Goal: Task Accomplishment & Management: Complete application form

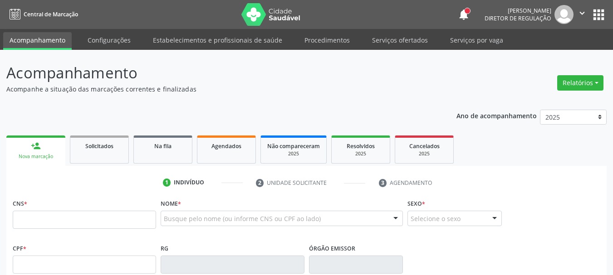
click at [230, 141] on link "Agendados" at bounding box center [226, 150] width 59 height 28
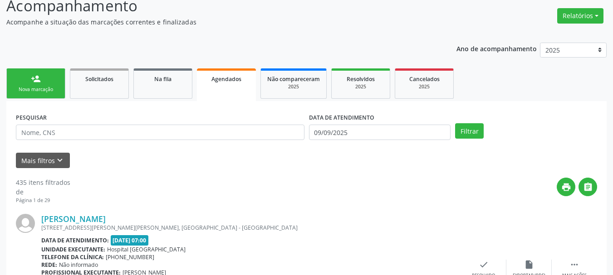
scroll to position [69, 0]
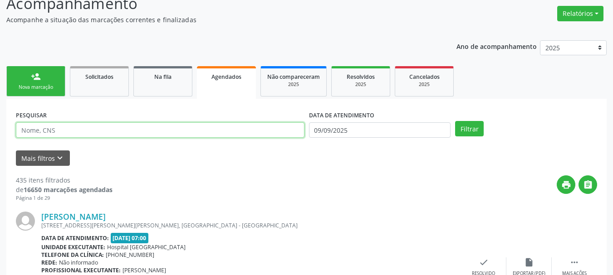
click at [81, 127] on input "text" at bounding box center [160, 129] width 288 height 15
type input "[DEMOGRAPHIC_DATA]"
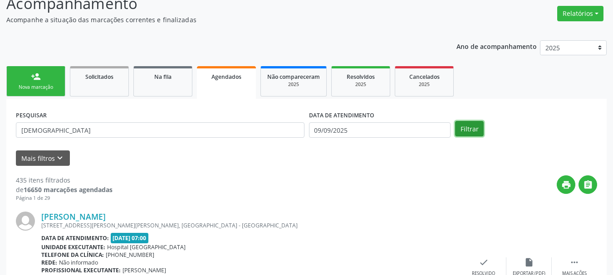
click at [481, 126] on button "Filtrar" at bounding box center [469, 128] width 29 height 15
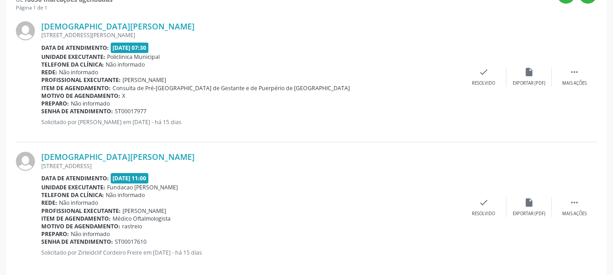
scroll to position [273, 0]
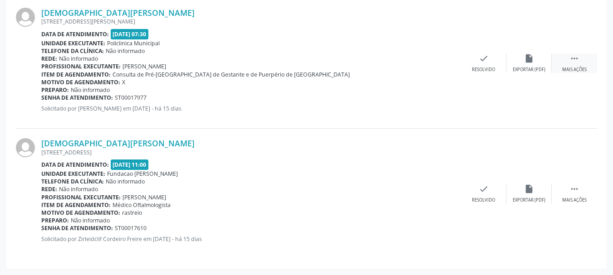
click at [579, 59] on icon "" at bounding box center [574, 59] width 10 height 10
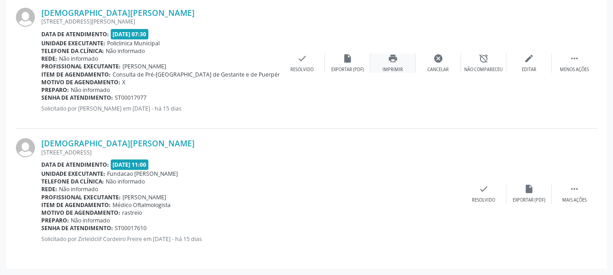
click at [401, 63] on div "print Imprimir" at bounding box center [392, 64] width 45 height 20
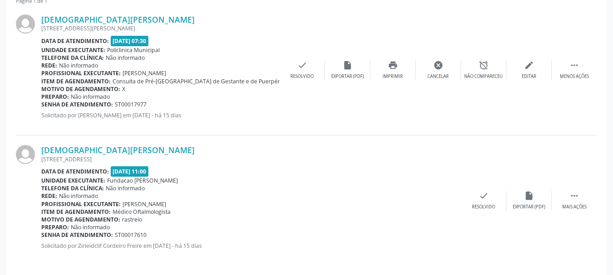
scroll to position [0, 0]
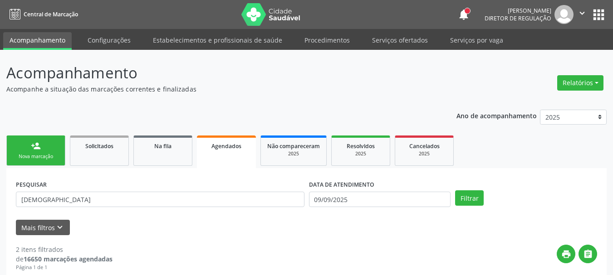
click at [55, 150] on link "person_add Nova marcação" at bounding box center [35, 151] width 59 height 30
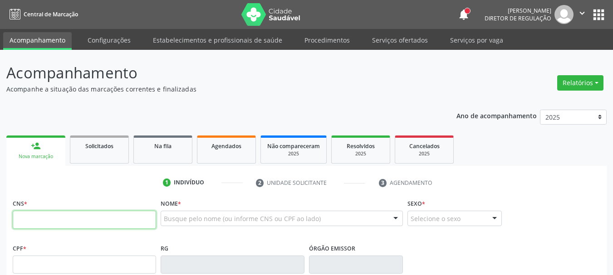
click at [38, 215] on input "text" at bounding box center [84, 220] width 143 height 18
type input "700 5071 5367 8859"
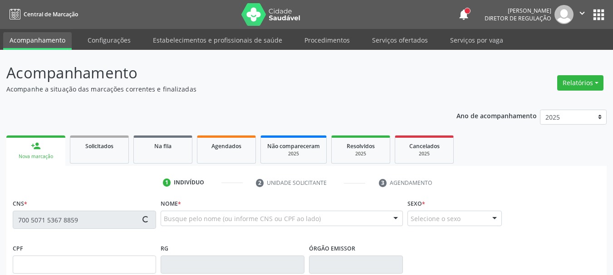
type input "[DATE]"
type input "[PERSON_NAME] de [DEMOGRAPHIC_DATA]"
type input "00"
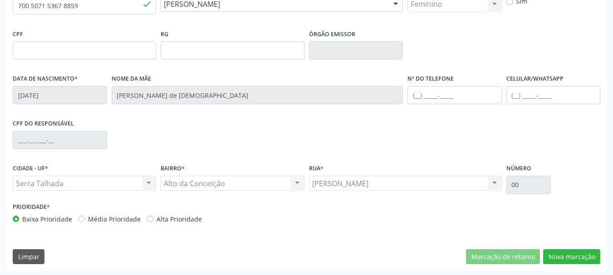
scroll to position [216, 0]
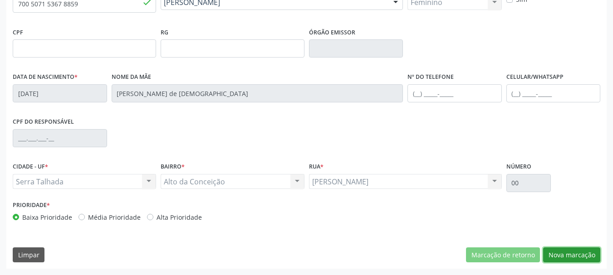
click at [570, 261] on button "Nova marcação" at bounding box center [571, 255] width 57 height 15
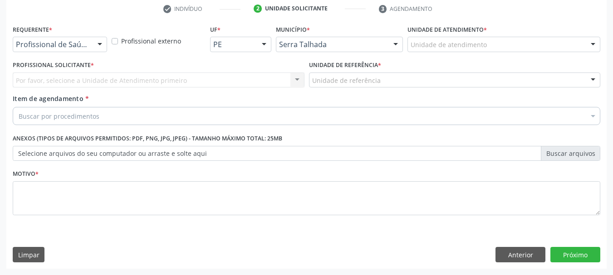
scroll to position [174, 0]
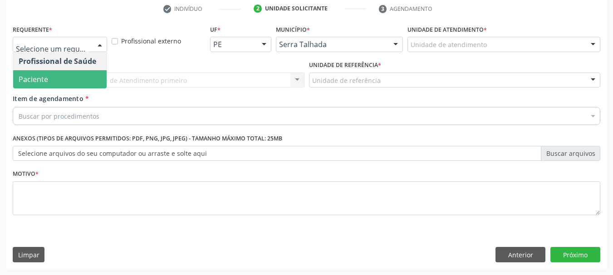
click at [72, 79] on span "Paciente" at bounding box center [59, 79] width 93 height 18
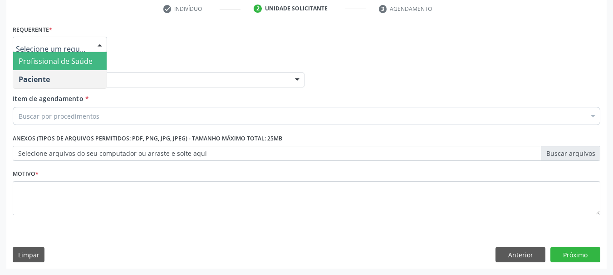
click at [156, 59] on div "Unidade de referência * Unidade de referência Usf do Mutirao Usf Cohab Usf [GEO…" at bounding box center [159, 73] width 292 height 29
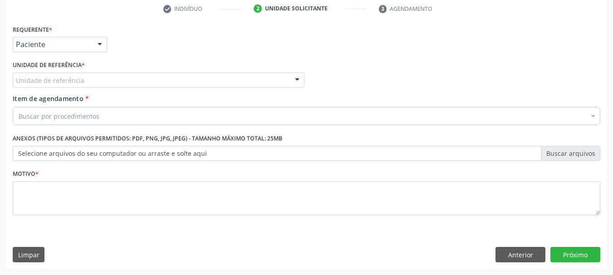
click at [93, 80] on div "Unidade de referência" at bounding box center [159, 80] width 292 height 15
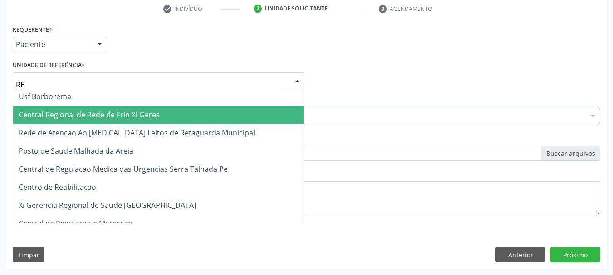
type input "REA"
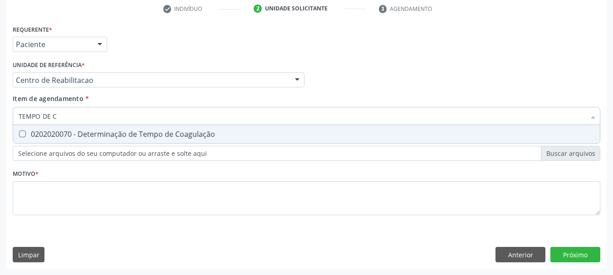
type input "TEMPO DE CO"
click at [107, 135] on div "0202020070 - Determinação de Tempo de Coagulação" at bounding box center [306, 134] width 575 height 7
checkbox Coagulação "true"
click at [95, 117] on input "TEMPO DE CO" at bounding box center [302, 116] width 566 height 18
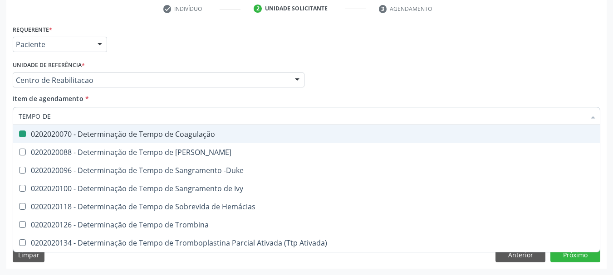
type input "TEMPO DE S"
checkbox Coagulação "false"
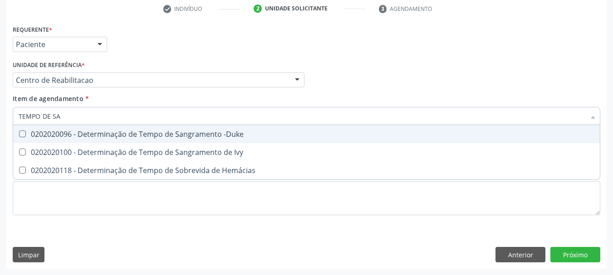
type input "TEMPO DE SAN"
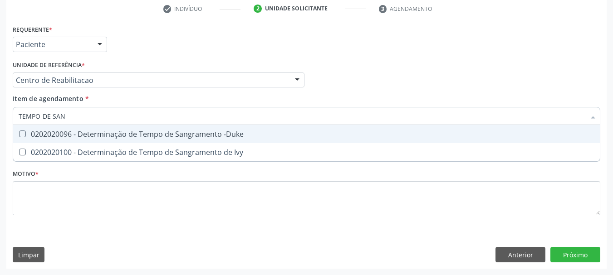
click at [95, 132] on div "0202020096 - Determinação de Tempo de Sangramento -Duke" at bounding box center [306, 134] width 575 height 7
checkbox -Duke "true"
click at [80, 115] on input "TEMPO DE SAN" at bounding box center [302, 116] width 566 height 18
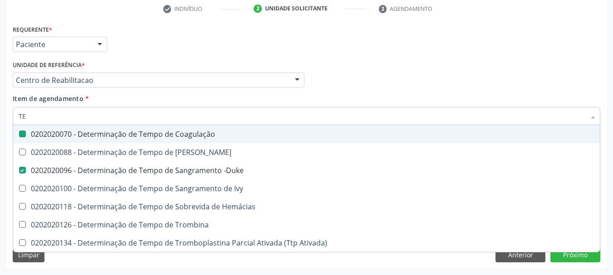
type input "T"
checkbox Coagulação "false"
checkbox -Duke "false"
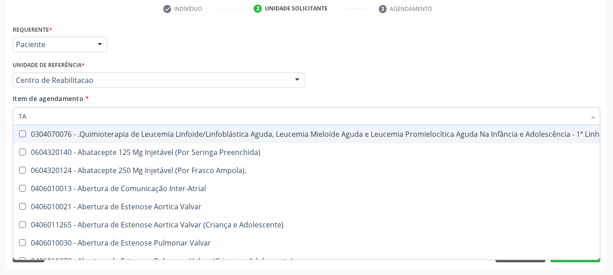
type input "TAP"
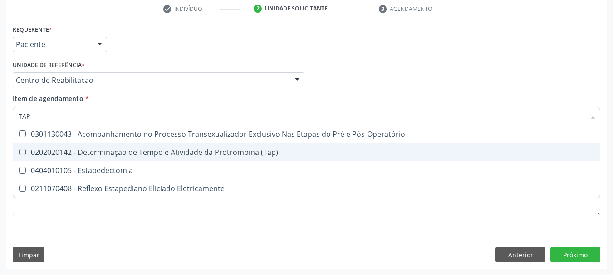
click at [160, 154] on div "0202020142 - Determinação de Tempo e Atividade da Protrombina (Tap)" at bounding box center [306, 152] width 575 height 7
checkbox \(Tap\) "true"
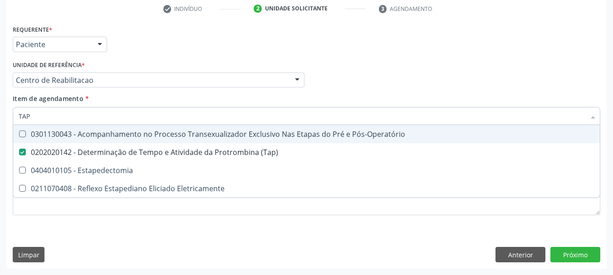
click at [43, 116] on input "TAP" at bounding box center [302, 116] width 566 height 18
checkbox \(Tap\) "false"
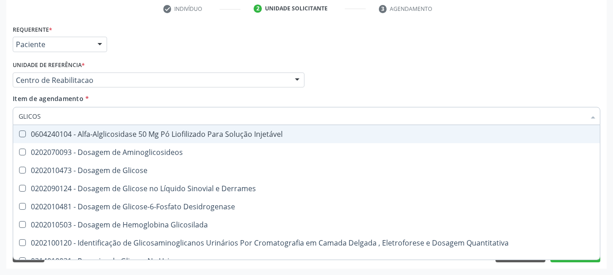
type input "GLICOSE"
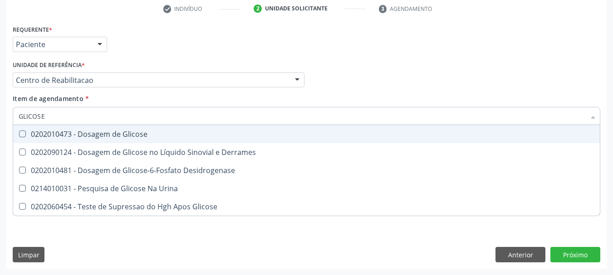
click at [74, 134] on div "0202010473 - Dosagem de Glicose" at bounding box center [306, 134] width 575 height 7
checkbox Glicose "true"
click at [77, 121] on input "GLICOSE" at bounding box center [302, 116] width 566 height 18
type input "HEM"
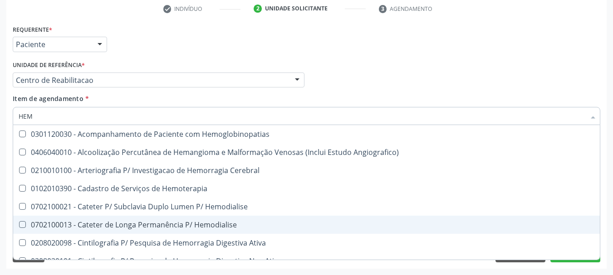
checkbox Hemoglobinopatias "false"
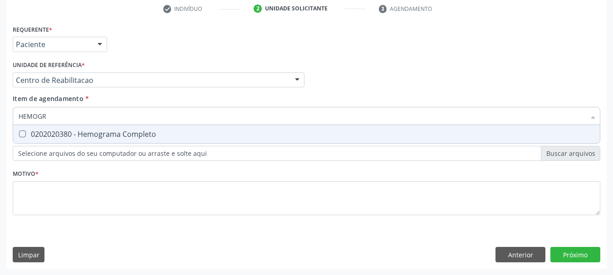
type input "HEMOGRA"
click at [104, 131] on div "0202020380 - Hemograma Completo" at bounding box center [306, 134] width 575 height 7
checkbox Completo "true"
click at [74, 113] on input "HEMOGRA" at bounding box center [302, 116] width 566 height 18
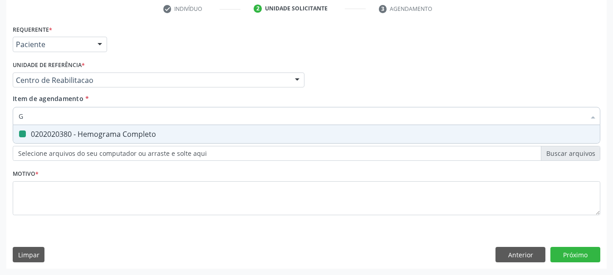
type input "GL"
checkbox Completo "false"
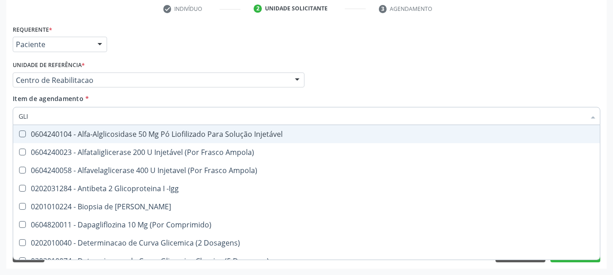
type input "GLIC"
checkbox Aminoglicosideos "true"
checkbox Glicose "false"
type input "GLICO"
checkbox Comprimido\) "true"
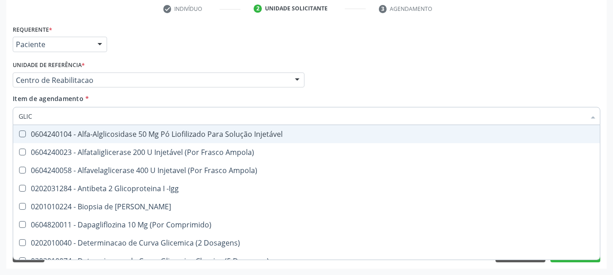
checkbox Aminoglicosideos "false"
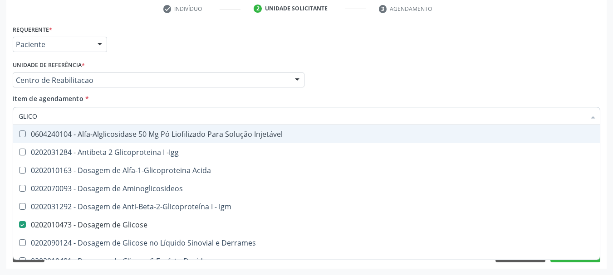
type input "GLICOS"
checkbox Acida "true"
checkbox Glicose "false"
type input "GLICOSI"
checkbox Acida "false"
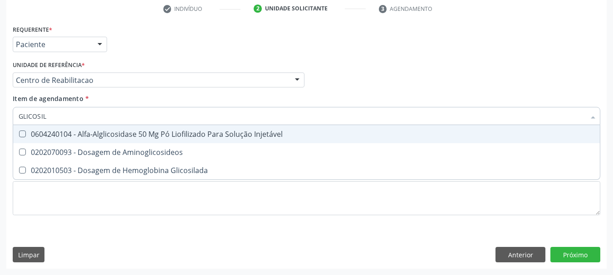
type input "GLICOSILA"
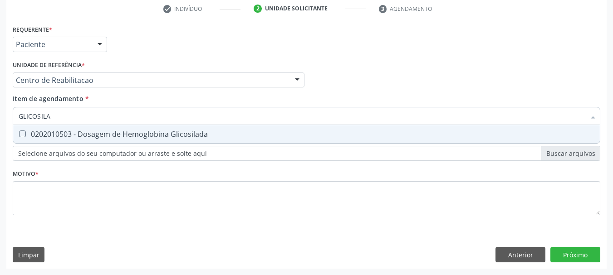
click at [80, 131] on div "0202010503 - Dosagem de Hemoglobina Glicosilada" at bounding box center [306, 134] width 575 height 7
checkbox Glicosilada "true"
click at [246, 27] on div "Requerente * Paciente Profissional de Saúde Paciente Nenhum resultado encontrad…" at bounding box center [306, 40] width 592 height 35
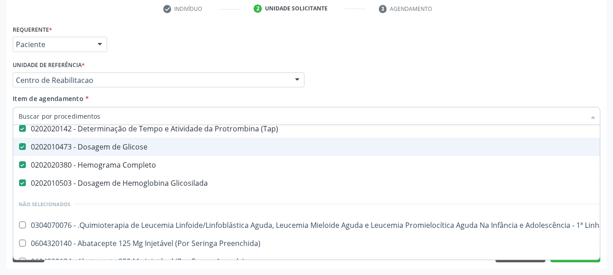
scroll to position [91, 0]
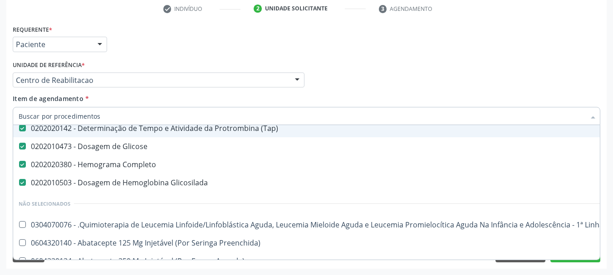
click at [195, 55] on div "Requerente * Paciente Profissional de Saúde Paciente Nenhum resultado encontrad…" at bounding box center [306, 40] width 592 height 35
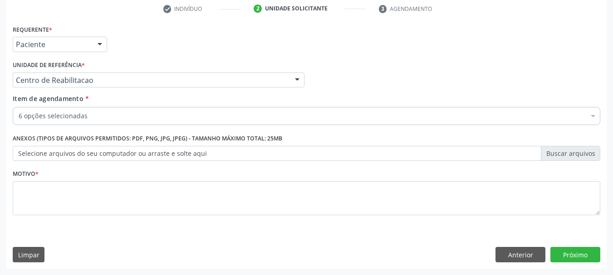
scroll to position [0, 0]
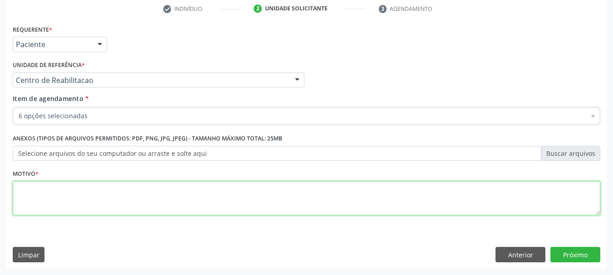
click at [39, 200] on textarea at bounding box center [306, 198] width 587 height 34
type textarea "S"
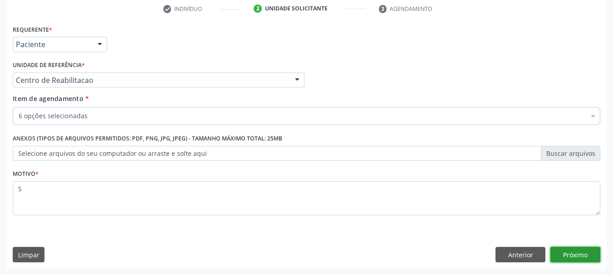
click at [577, 258] on button "Próximo" at bounding box center [575, 254] width 50 height 15
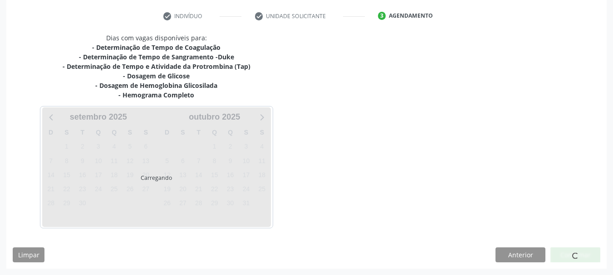
scroll to position [167, 0]
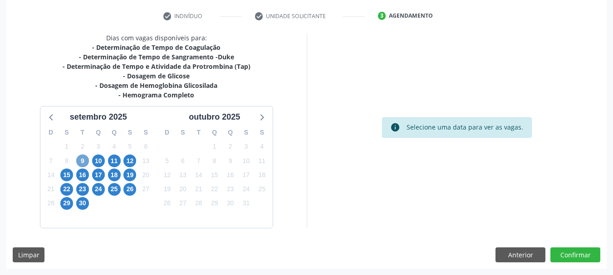
click at [81, 162] on span "9" at bounding box center [82, 161] width 13 height 13
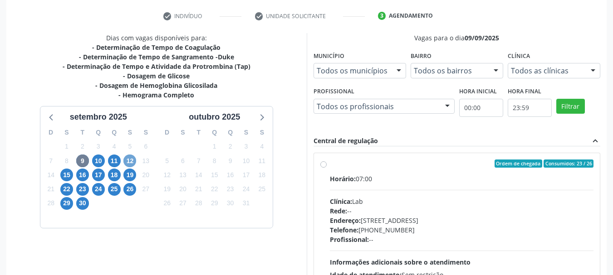
click at [127, 166] on span "12" at bounding box center [129, 161] width 13 height 13
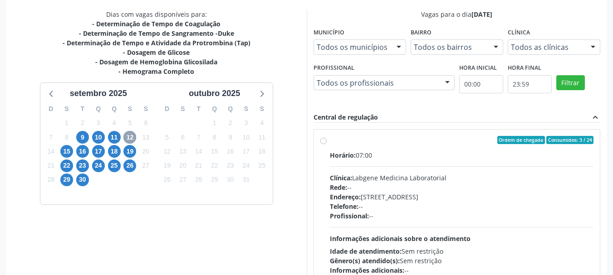
scroll to position [212, 0]
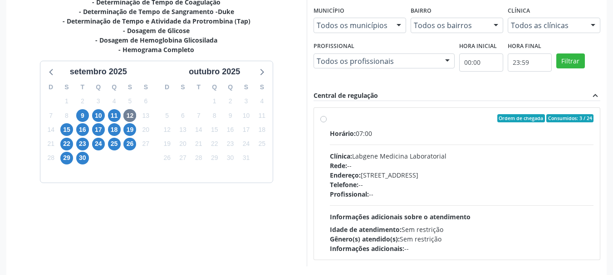
click at [402, 152] on div "Clínica: Labgene Medicina Laboratorial" at bounding box center [462, 156] width 264 height 10
click at [327, 122] on input "Ordem de chegada Consumidos: 3 / 24 Horário: 07:00 Clínica: Labgene Medicina La…" at bounding box center [323, 118] width 6 height 8
radio input "true"
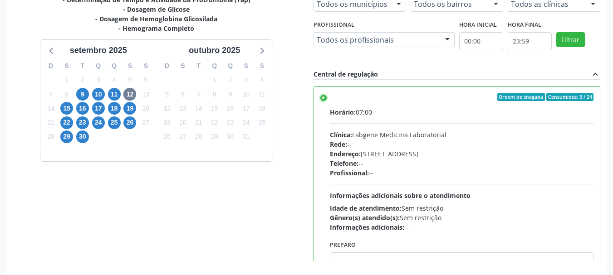
scroll to position [267, 0]
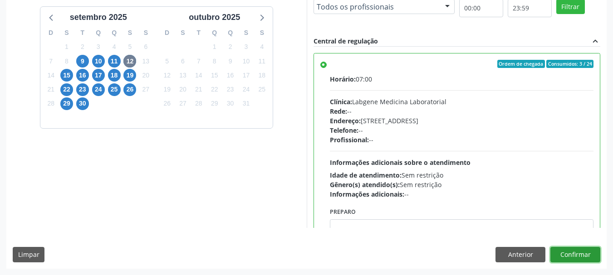
click at [585, 261] on button "Confirmar" at bounding box center [575, 254] width 50 height 15
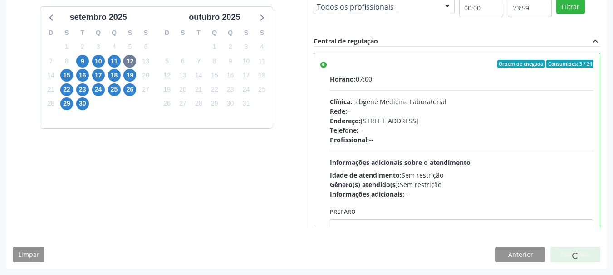
scroll to position [24, 0]
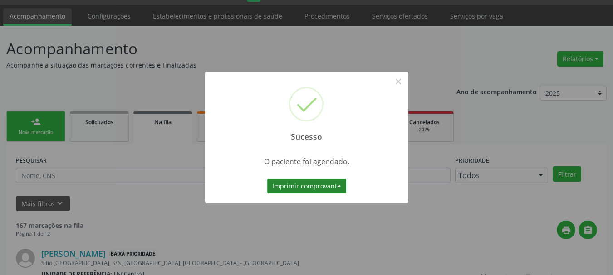
click at [319, 187] on button "Imprimir comprovante" at bounding box center [306, 186] width 79 height 15
